Goal: Transaction & Acquisition: Purchase product/service

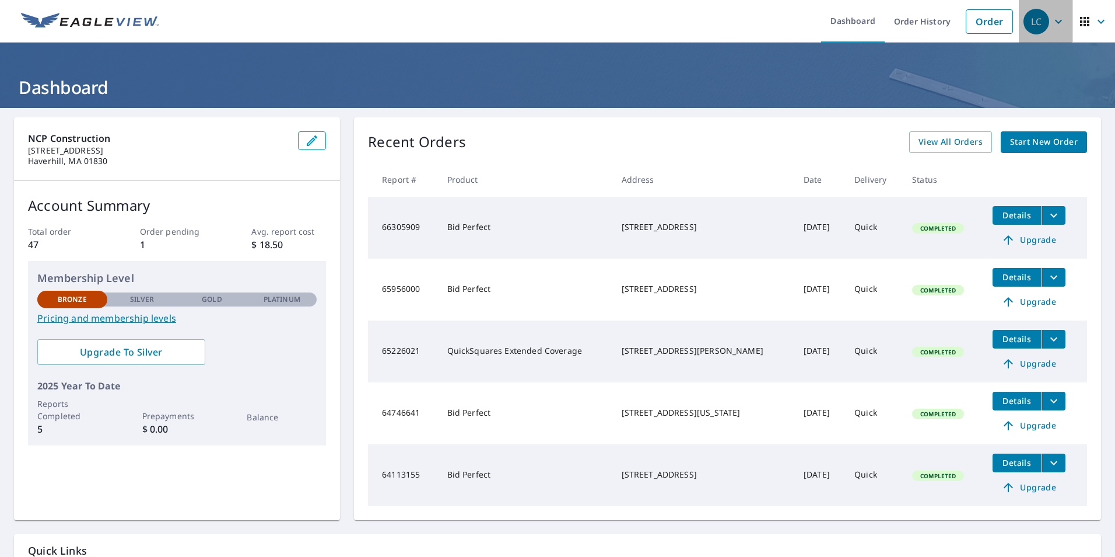
click at [1052, 24] on icon "button" at bounding box center [1059, 22] width 14 height 14
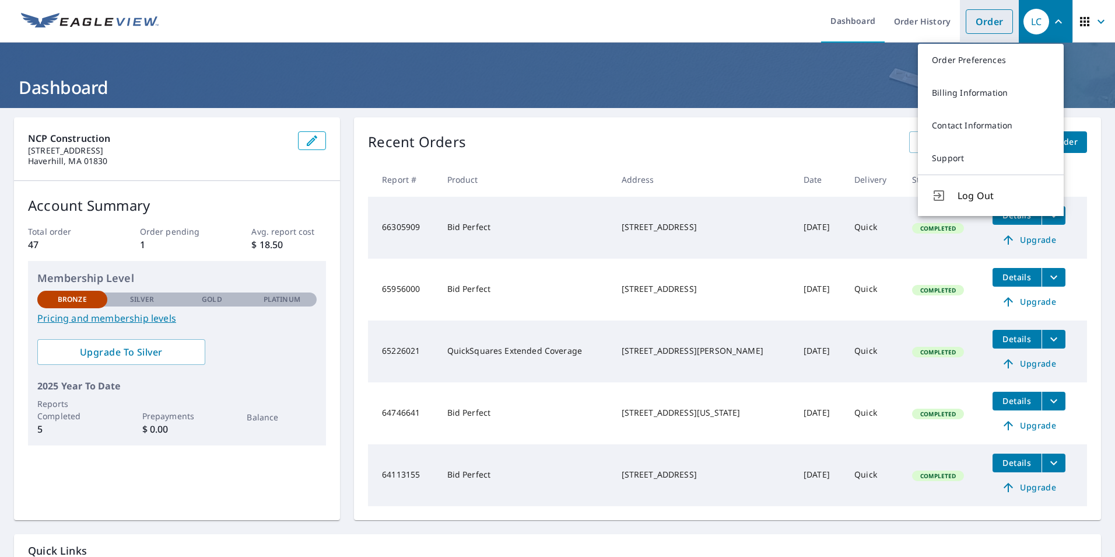
click at [983, 30] on link "Order" at bounding box center [989, 21] width 47 height 25
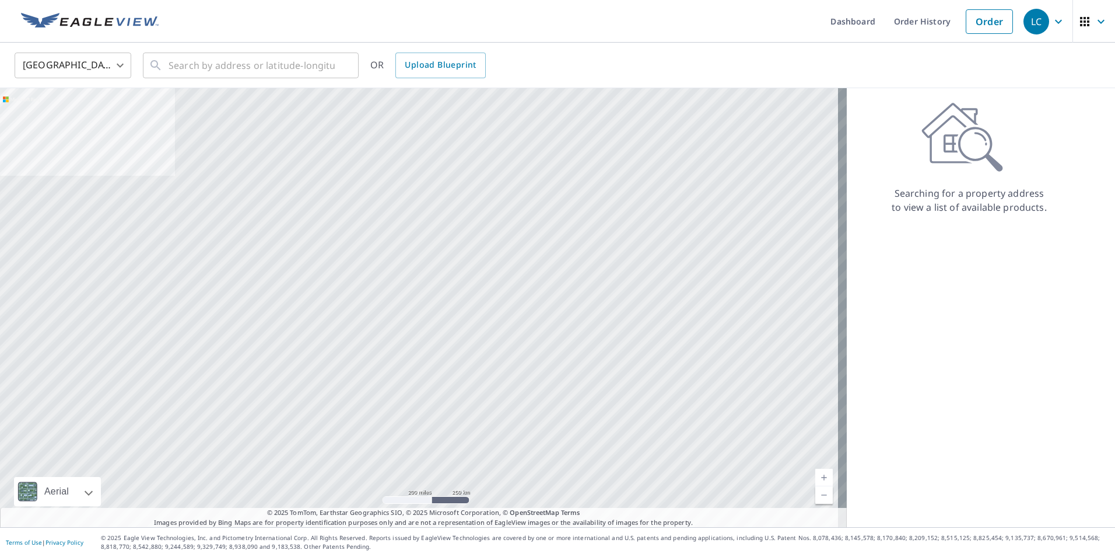
click at [125, 61] on body "LC LC Dashboard Order History Order LC United States US ​ ​ OR Upload Blueprint…" at bounding box center [557, 278] width 1115 height 557
click at [173, 56] on div at bounding box center [557, 278] width 1115 height 557
click at [118, 65] on body "LC LC Dashboard Order History Order LC United States US ​ ​ OR Upload Blueprint…" at bounding box center [557, 278] width 1115 height 557
click at [79, 95] on li "[GEOGRAPHIC_DATA]" at bounding box center [73, 96] width 117 height 21
click at [193, 60] on input "text" at bounding box center [252, 65] width 166 height 33
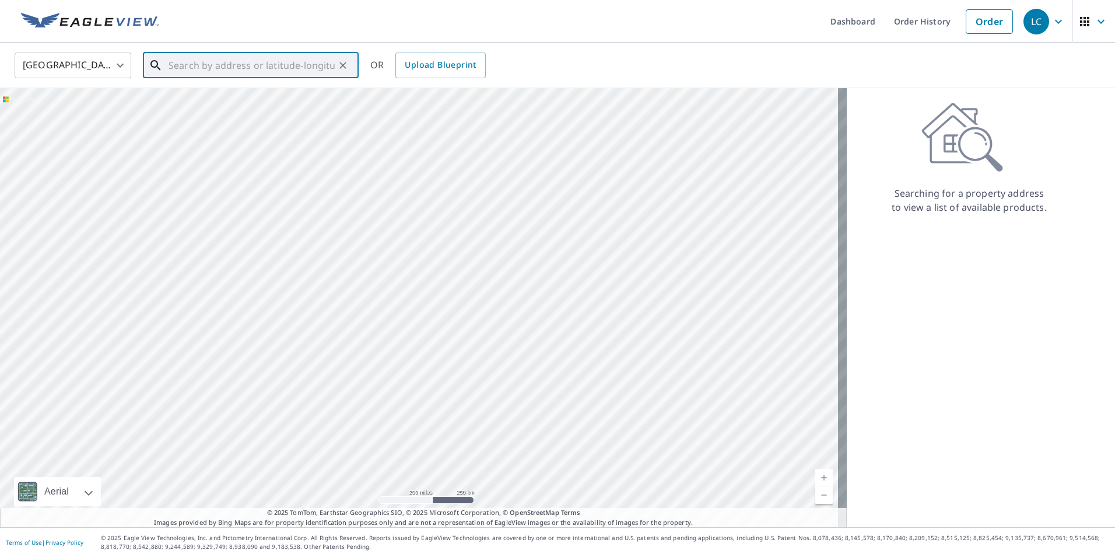
drag, startPoint x: 444, startPoint y: 163, endPoint x: 468, endPoint y: 278, distance: 118.0
click at [468, 278] on div at bounding box center [423, 307] width 847 height 439
drag, startPoint x: 556, startPoint y: 279, endPoint x: 496, endPoint y: 276, distance: 59.6
click at [496, 276] on div at bounding box center [423, 307] width 847 height 439
drag, startPoint x: 599, startPoint y: 240, endPoint x: 511, endPoint y: 179, distance: 107.3
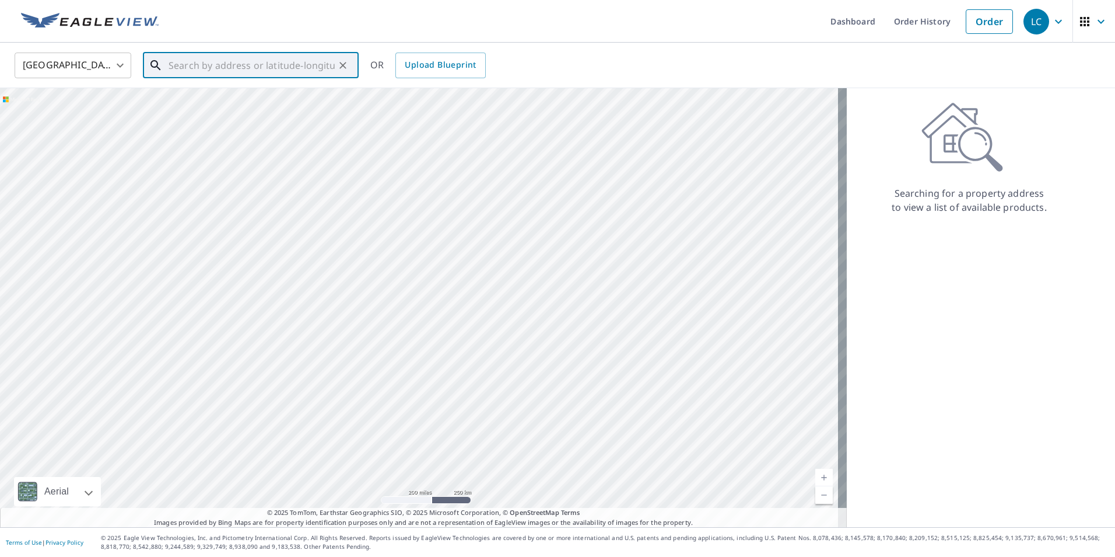
click at [511, 179] on div at bounding box center [423, 307] width 847 height 439
click at [233, 60] on input "text" at bounding box center [252, 65] width 166 height 33
click at [239, 74] on input "text" at bounding box center [252, 65] width 166 height 33
click at [222, 63] on input "text" at bounding box center [252, 65] width 166 height 33
click at [184, 68] on input "text" at bounding box center [252, 65] width 166 height 33
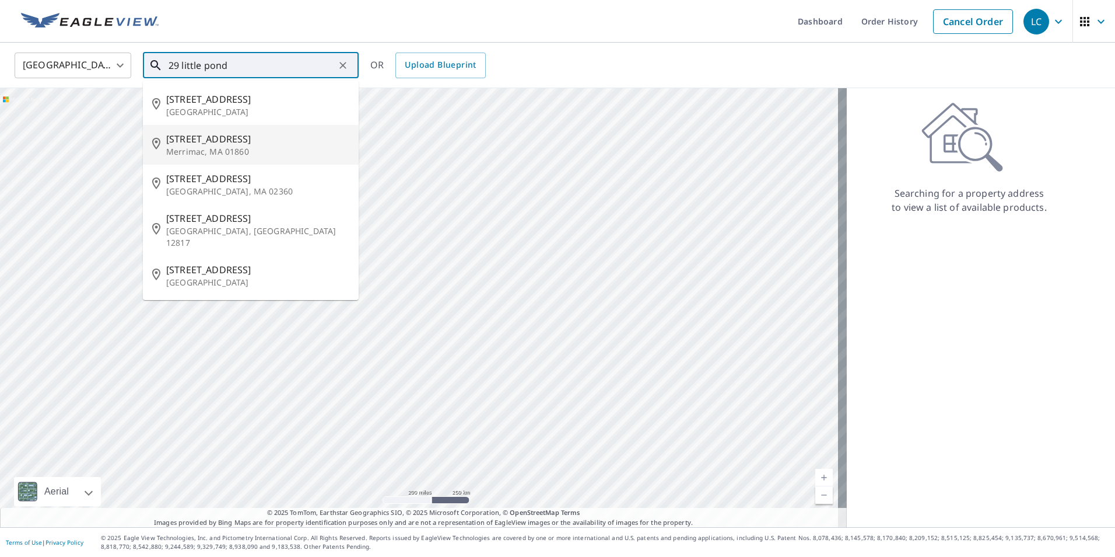
click at [193, 149] on p "Merrimac, MA 01860" at bounding box center [257, 152] width 183 height 12
type input "[STREET_ADDRESS]"
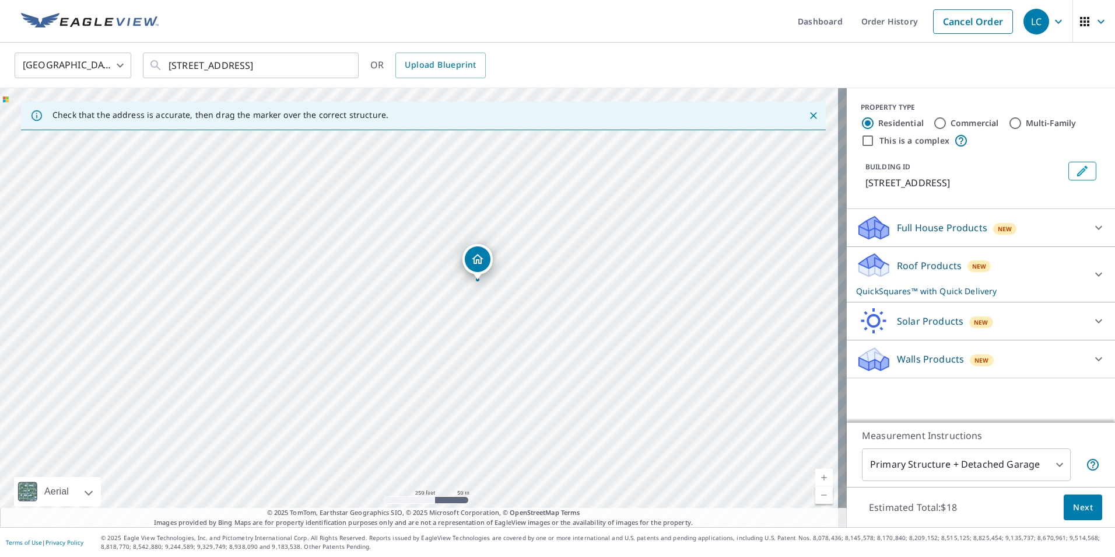
click at [328, 275] on div "[STREET_ADDRESS]" at bounding box center [423, 307] width 847 height 439
drag, startPoint x: 461, startPoint y: 366, endPoint x: 462, endPoint y: 451, distance: 85.2
click at [462, 451] on div "[STREET_ADDRESS]" at bounding box center [423, 307] width 847 height 439
drag, startPoint x: 533, startPoint y: 305, endPoint x: 512, endPoint y: 404, distance: 100.8
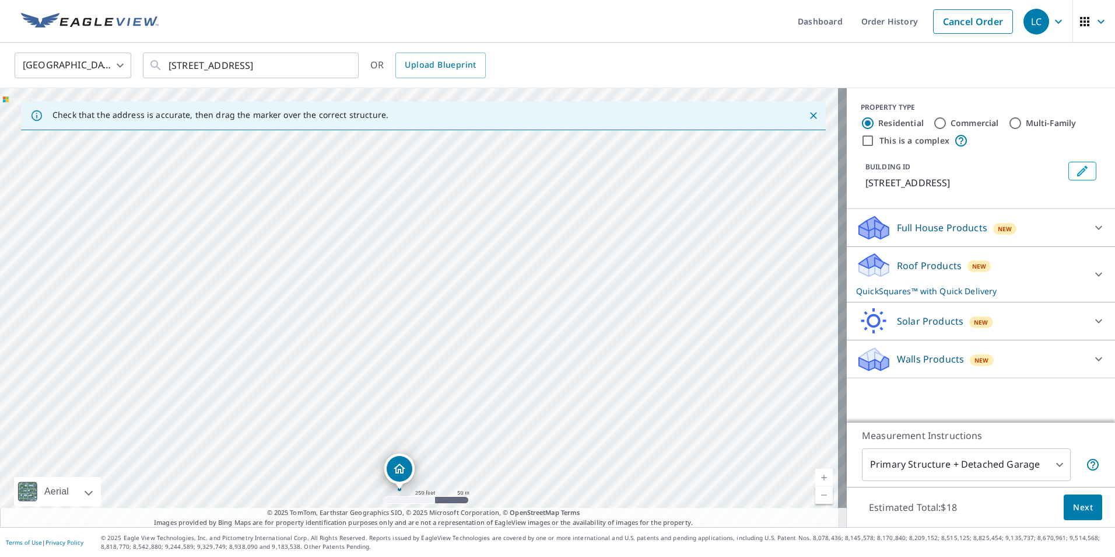
click at [512, 404] on div "[STREET_ADDRESS]" at bounding box center [423, 307] width 847 height 439
drag, startPoint x: 190, startPoint y: 210, endPoint x: 377, endPoint y: 356, distance: 237.7
click at [376, 359] on div "[STREET_ADDRESS]" at bounding box center [423, 307] width 847 height 439
drag, startPoint x: 186, startPoint y: 296, endPoint x: 197, endPoint y: 320, distance: 26.9
click at [201, 327] on div "[STREET_ADDRESS]" at bounding box center [423, 307] width 847 height 439
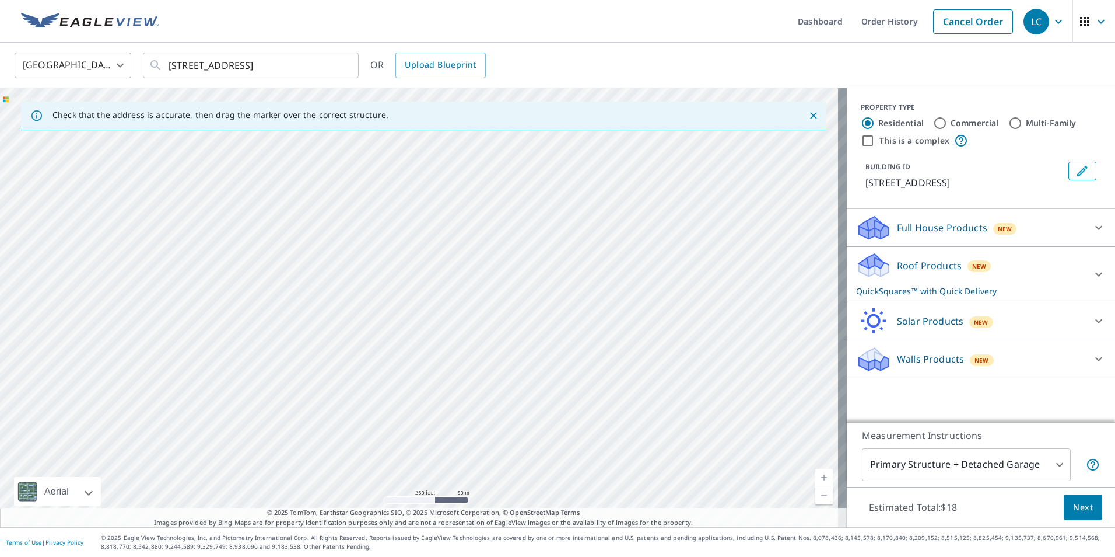
drag, startPoint x: 385, startPoint y: 333, endPoint x: 365, endPoint y: 275, distance: 60.7
click at [365, 275] on div "[STREET_ADDRESS]" at bounding box center [423, 307] width 847 height 439
click at [470, 425] on div "Dropped pin, building 1, Residential property, 29 Little Pond Rd Merrimac, MA 0…" at bounding box center [469, 417] width 26 height 26
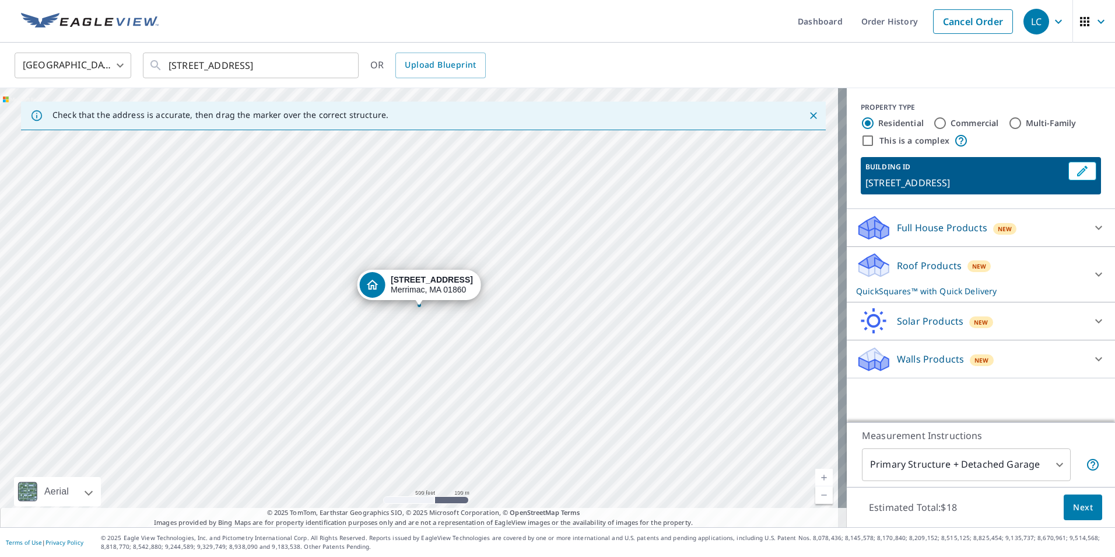
click at [1092, 273] on icon at bounding box center [1099, 274] width 14 height 14
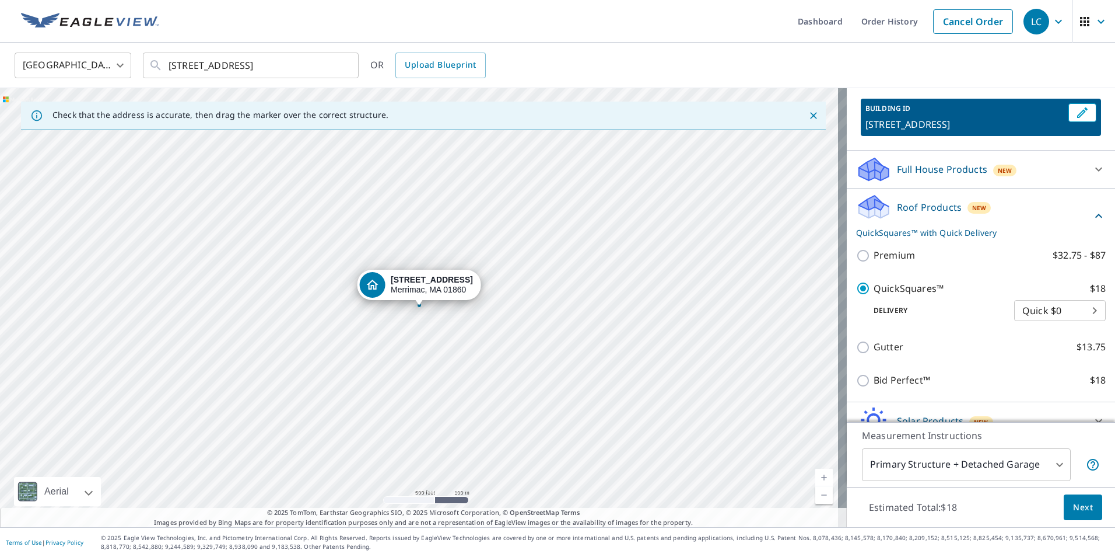
scroll to position [114, 0]
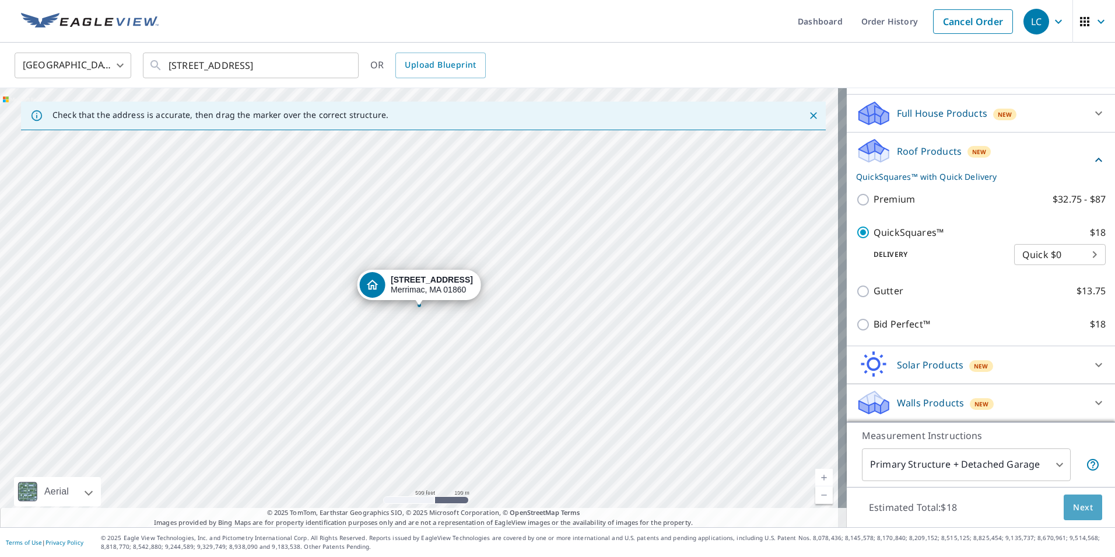
click at [1074, 507] on span "Next" at bounding box center [1083, 507] width 20 height 15
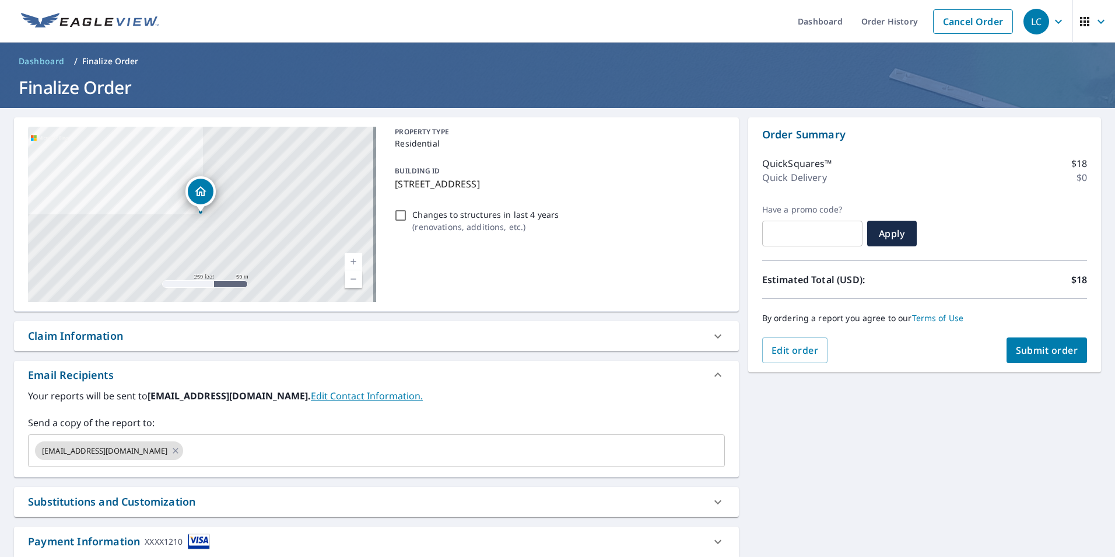
click at [1044, 347] on span "Submit order" at bounding box center [1047, 350] width 62 height 13
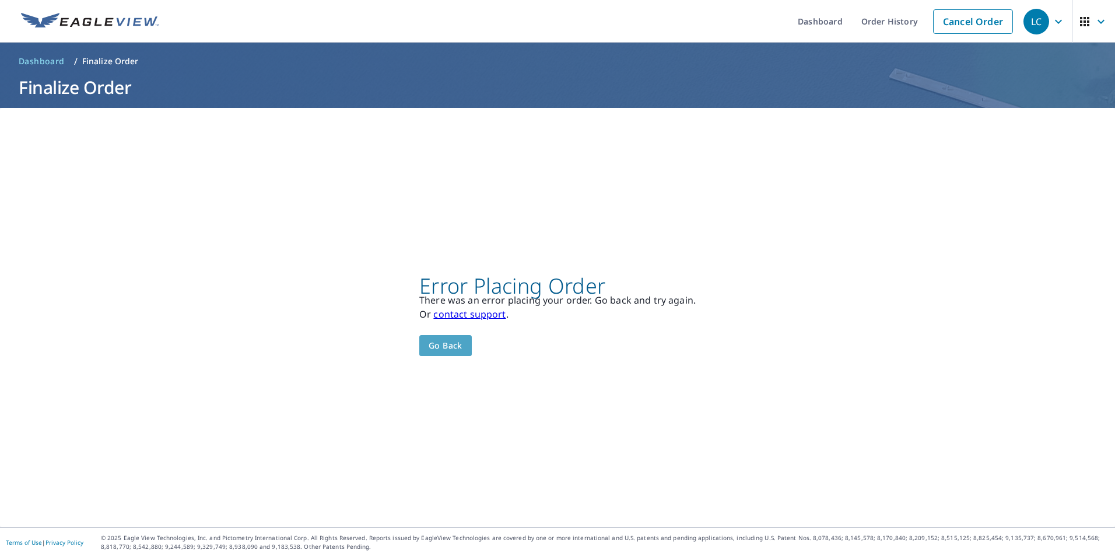
click at [440, 341] on span "Go back" at bounding box center [446, 345] width 34 height 15
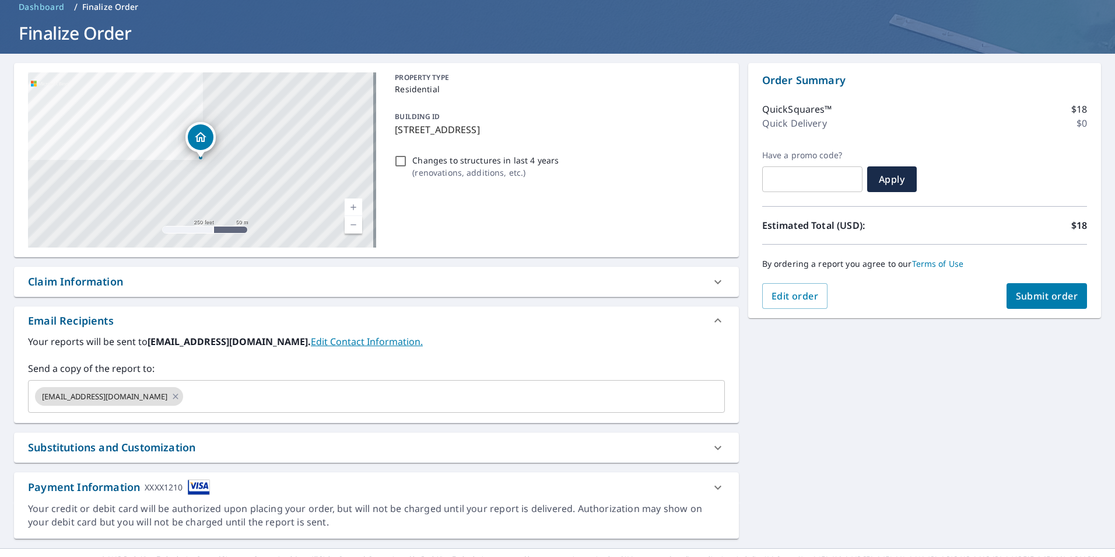
scroll to position [75, 0]
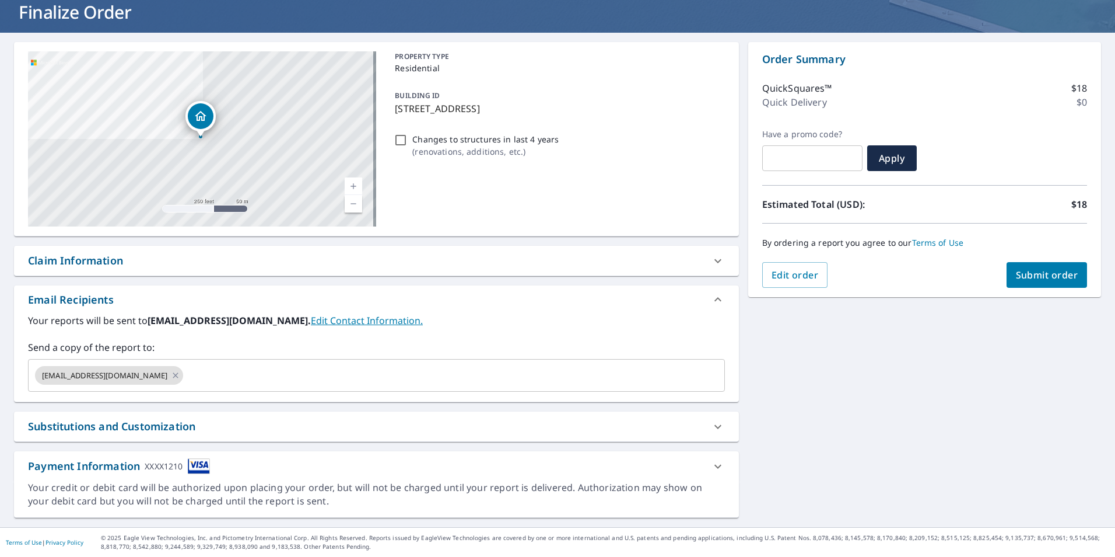
click at [713, 461] on icon at bounding box center [718, 466] width 14 height 14
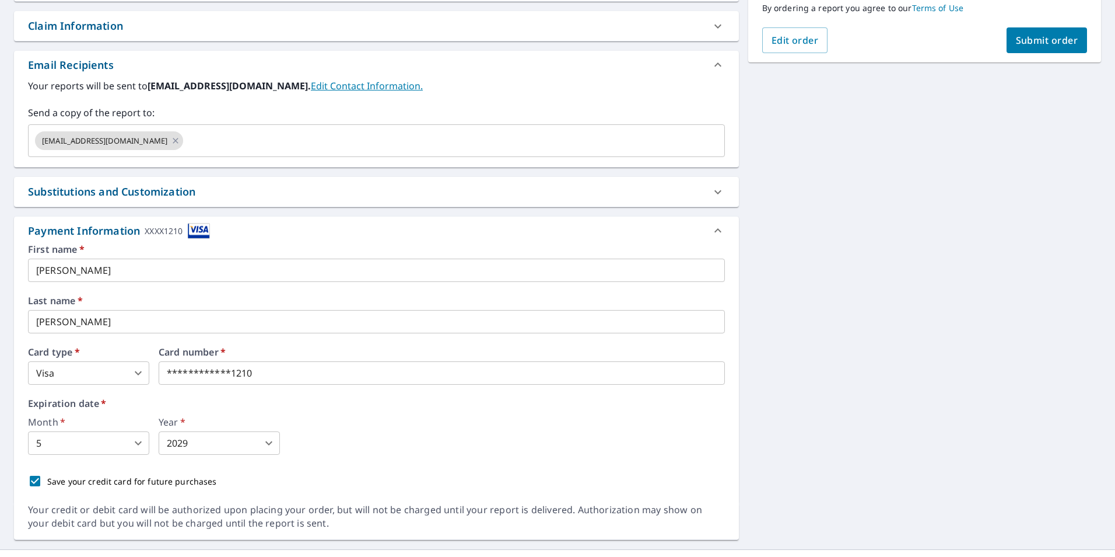
scroll to position [332, 0]
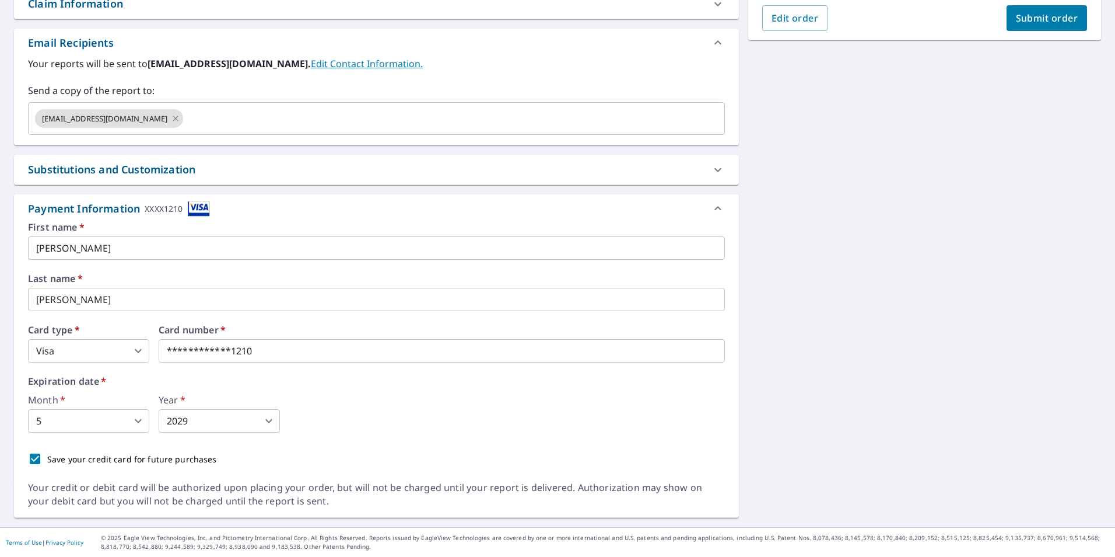
click at [194, 330] on label "Card number   *" at bounding box center [442, 329] width 566 height 9
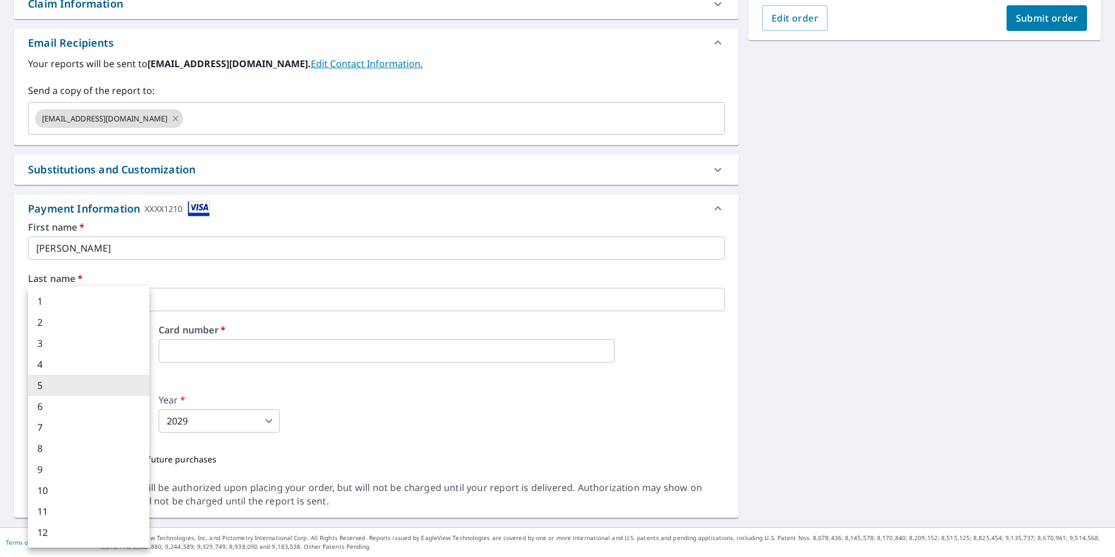
click at [140, 419] on body "LC LC Dashboard Order History Cancel Order LC Dashboard / Finalize Order Finali…" at bounding box center [557, 278] width 1115 height 557
click at [602, 403] on div at bounding box center [557, 278] width 1115 height 557
click at [137, 420] on body "LC LC Dashboard Order History Cancel Order LC Dashboard / Finalize Order Finali…" at bounding box center [557, 278] width 1115 height 557
click at [61, 447] on li "8" at bounding box center [88, 448] width 121 height 21
type input "8"
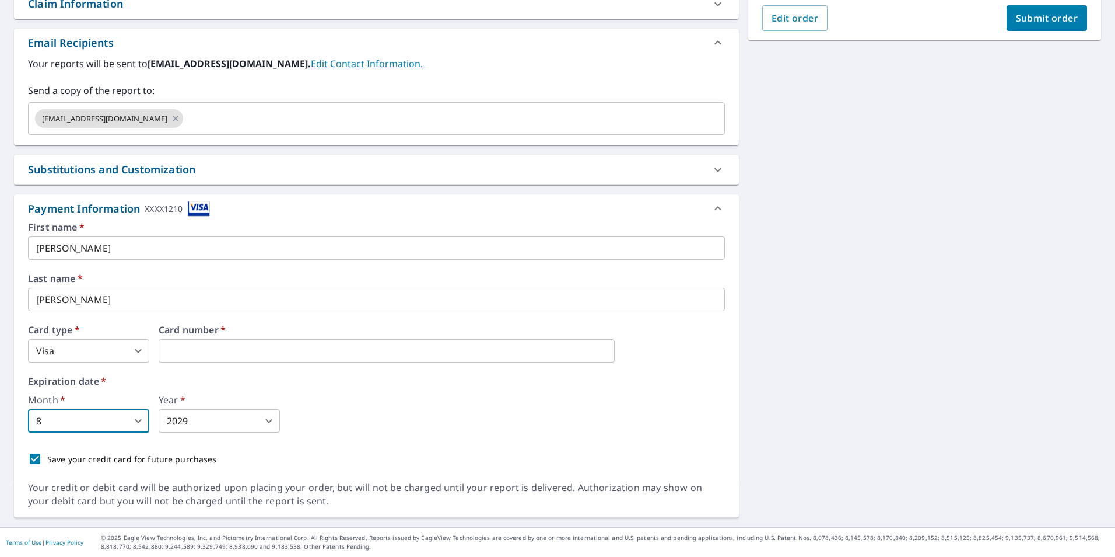
click at [268, 421] on body "LC LC Dashboard Order History Cancel Order LC Dashboard / Finalize Order Finali…" at bounding box center [557, 278] width 1115 height 557
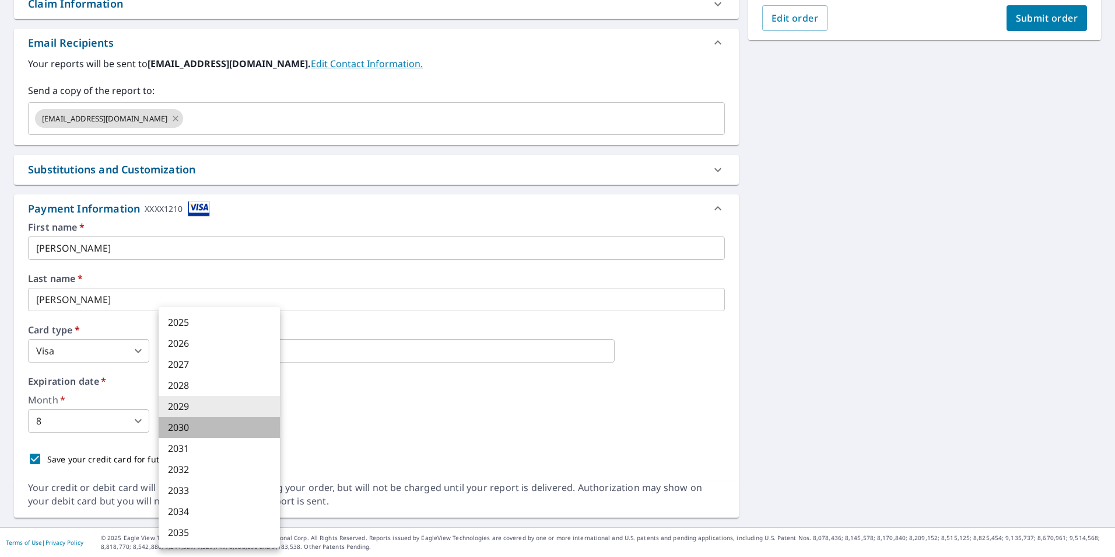
click at [194, 423] on li "2030" at bounding box center [219, 427] width 121 height 21
type input "2030"
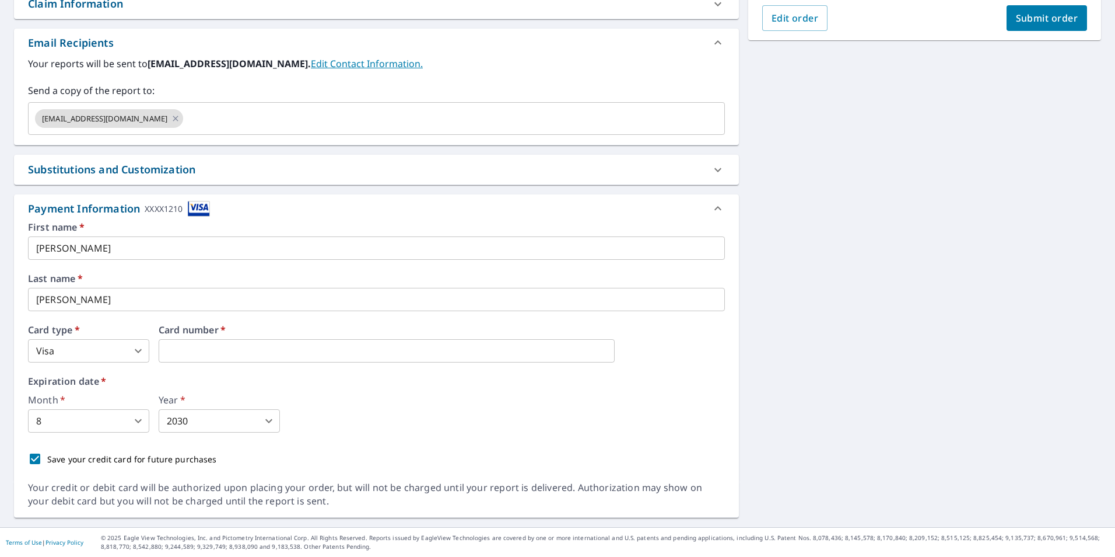
click at [620, 405] on div "Month   * 8 8 ​ Year   * 2030 2030 ​" at bounding box center [376, 413] width 697 height 37
click at [1030, 22] on span "Submit order" at bounding box center [1047, 18] width 62 height 13
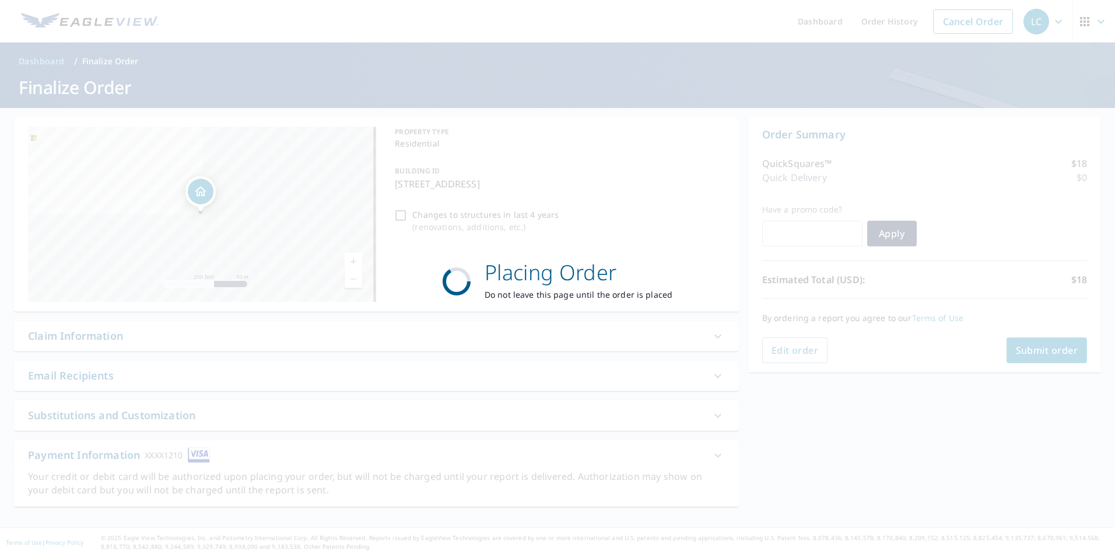
scroll to position [0, 0]
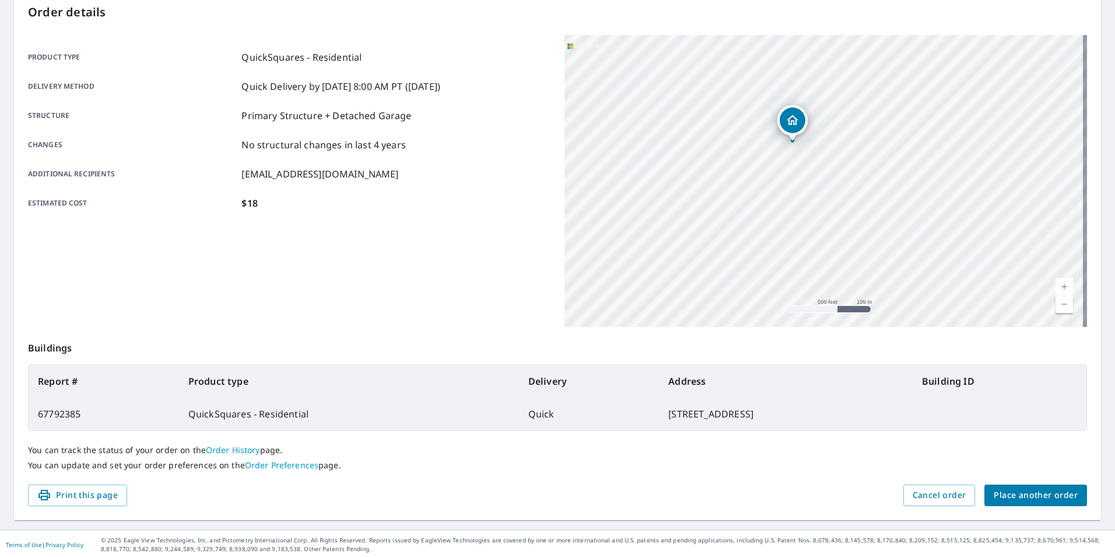
scroll to position [130, 0]
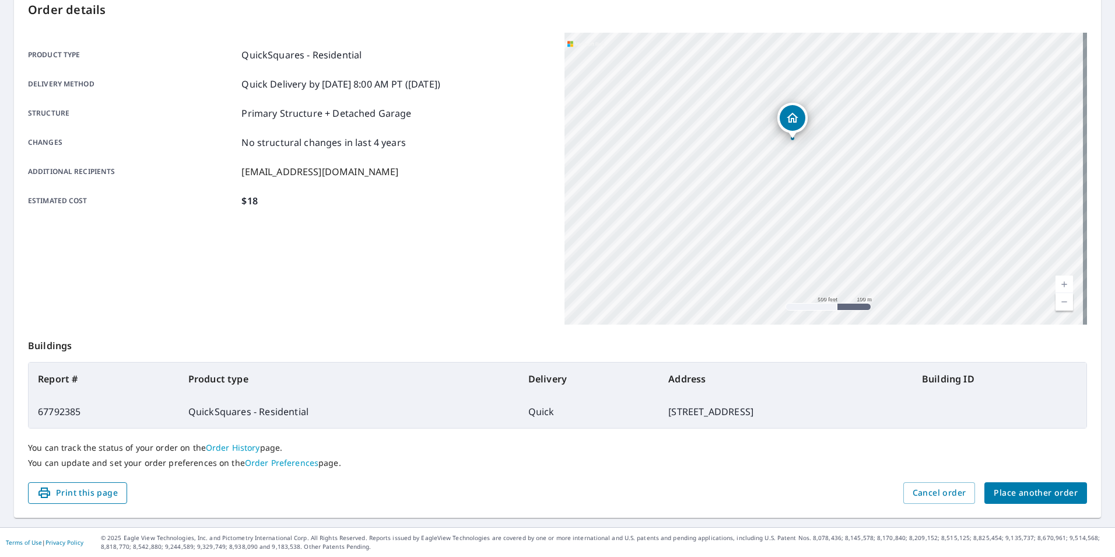
click at [75, 498] on span "Print this page" at bounding box center [77, 492] width 81 height 15
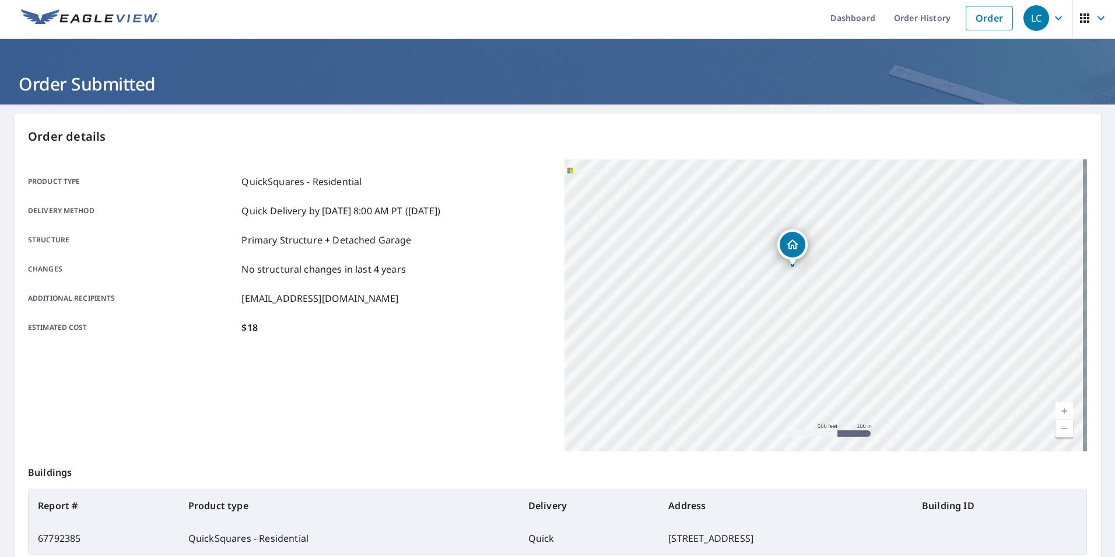
scroll to position [0, 0]
